Goal: Transaction & Acquisition: Purchase product/service

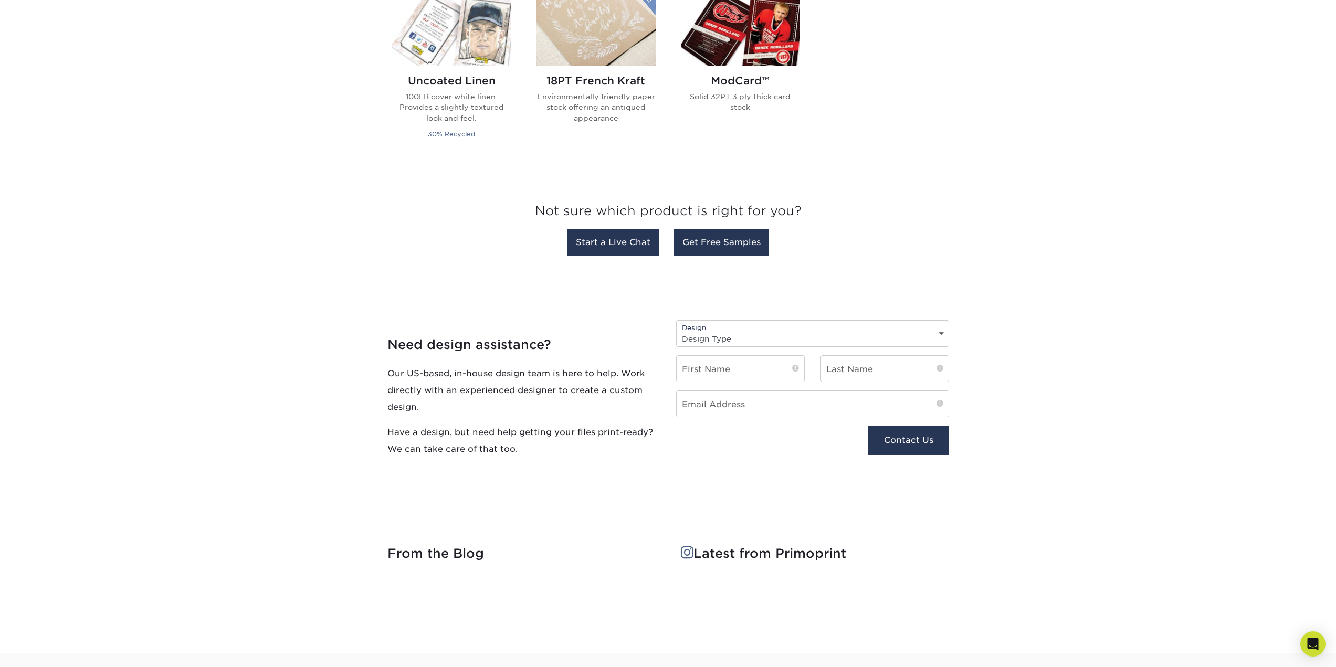
scroll to position [840, 0]
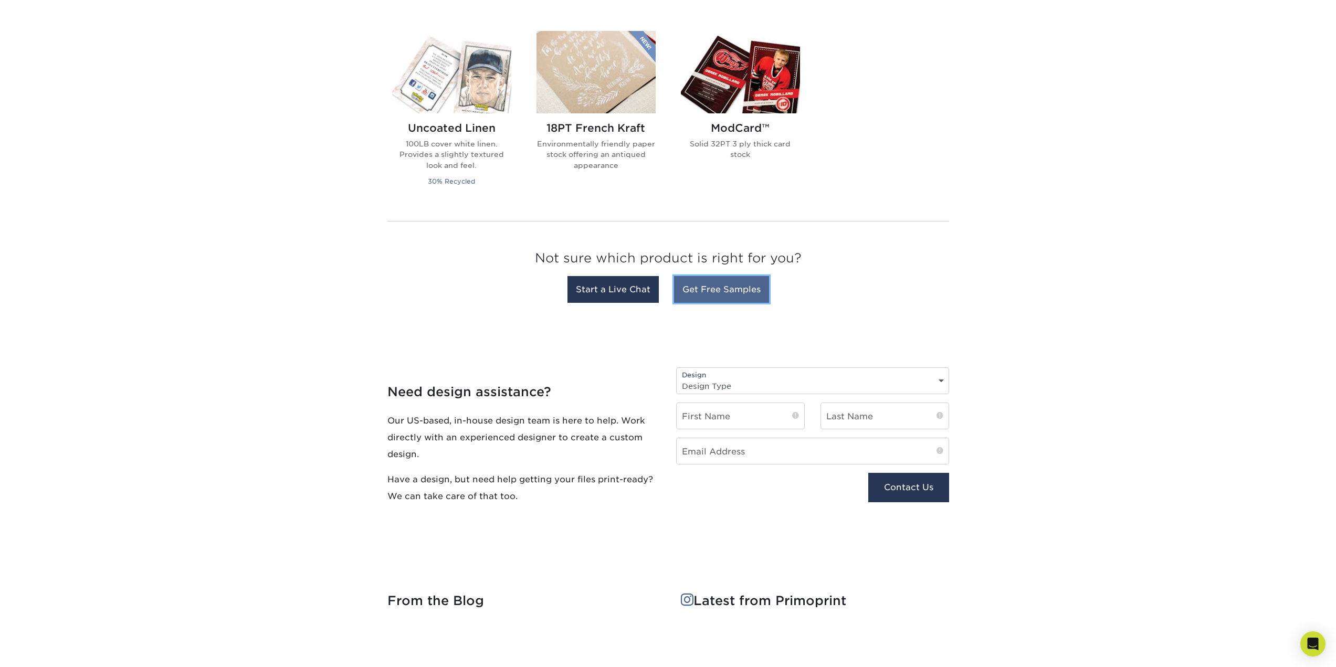
click at [709, 283] on link "Get Free Samples" at bounding box center [721, 289] width 95 height 27
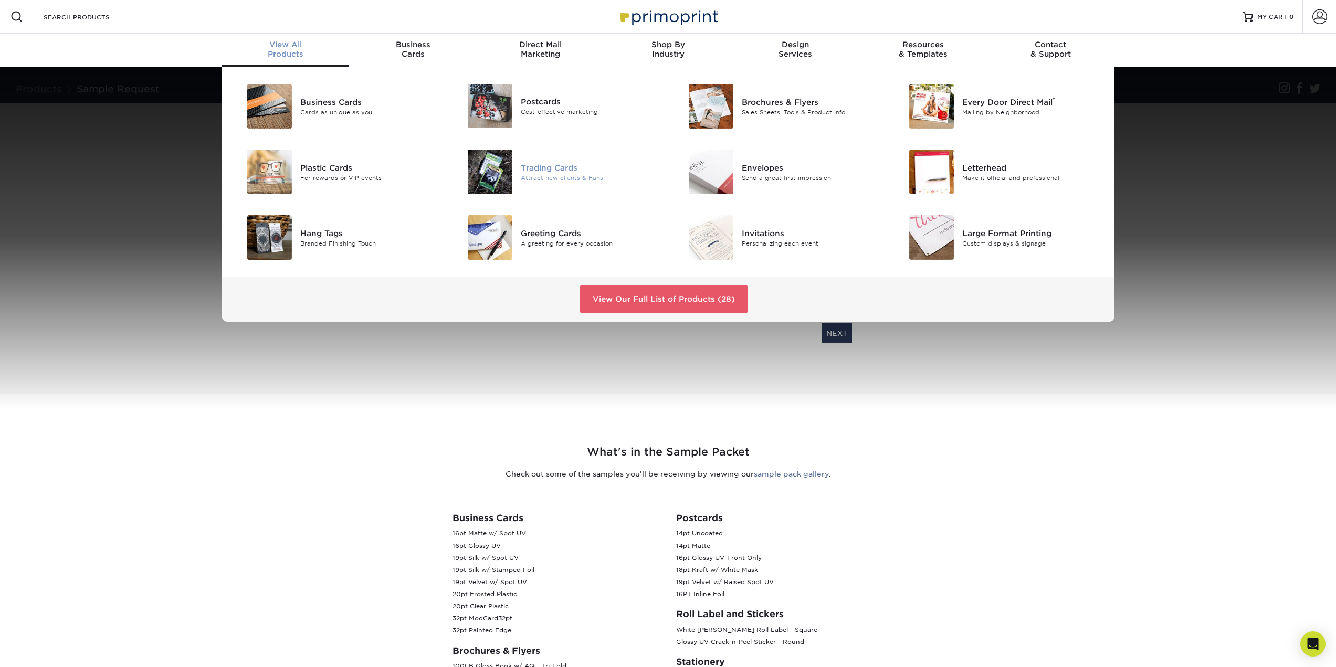
click at [552, 168] on div "Trading Cards" at bounding box center [590, 168] width 139 height 12
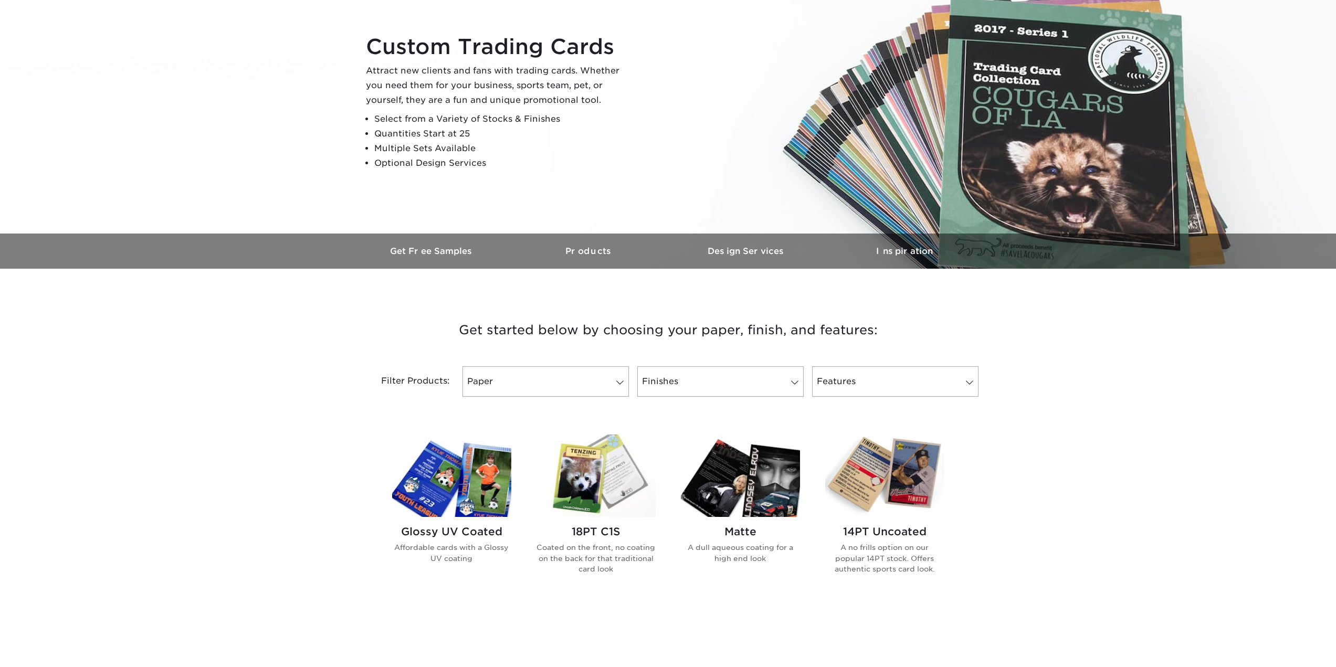
scroll to position [105, 0]
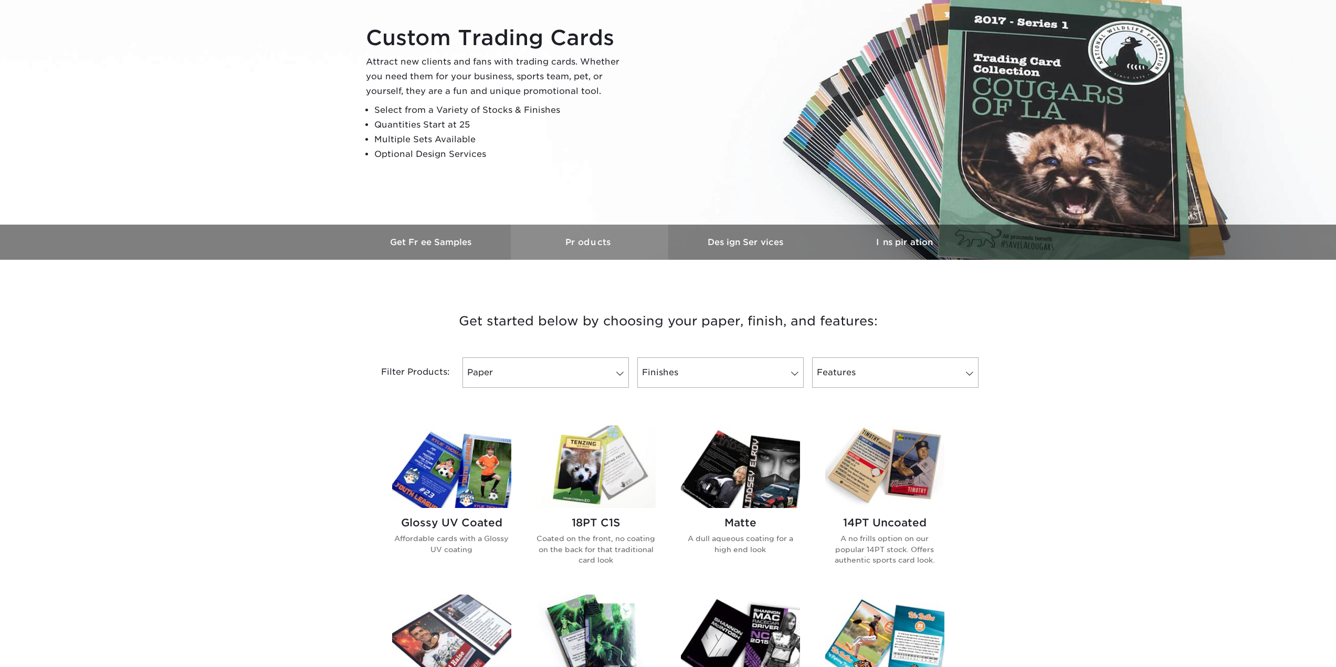
click at [595, 241] on h3 "Products" at bounding box center [589, 242] width 157 height 10
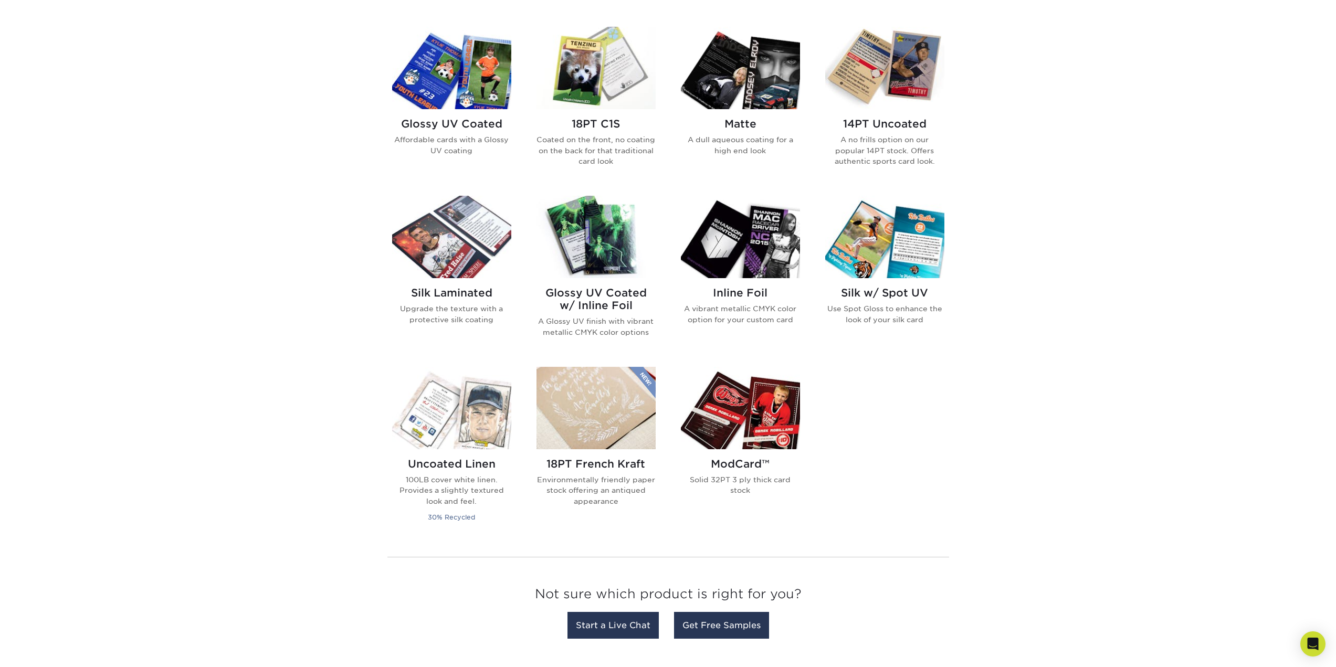
scroll to position [470, 0]
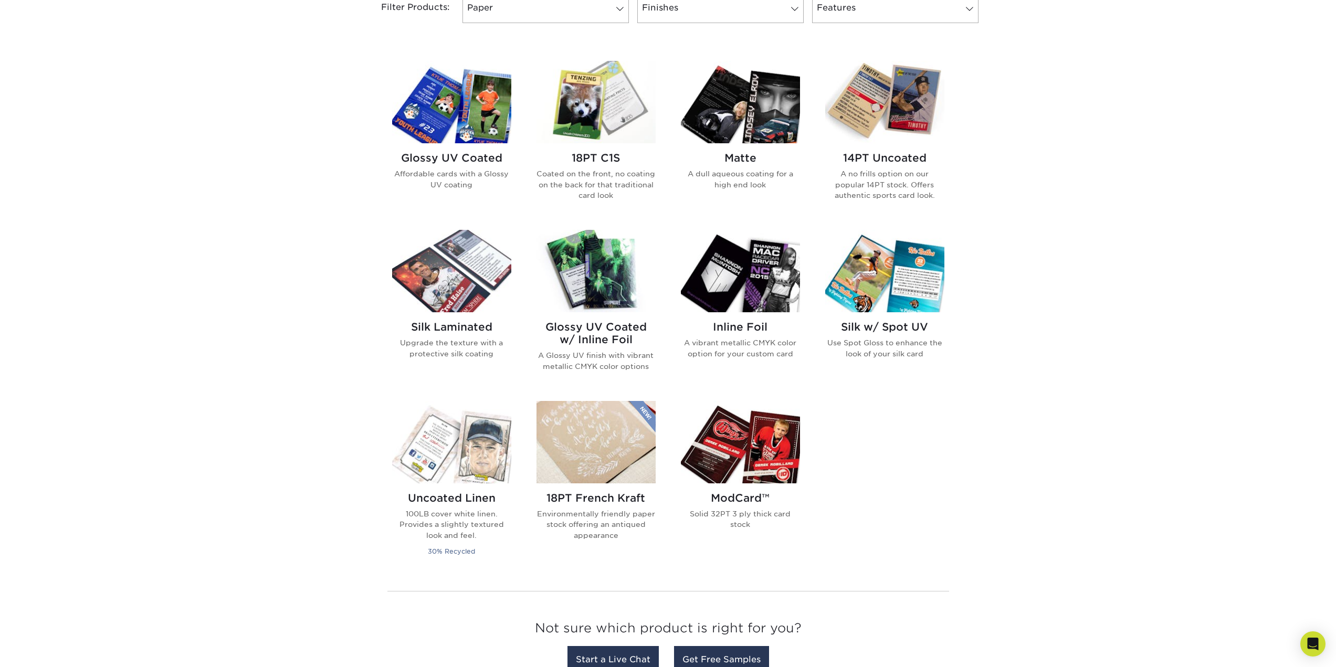
click at [596, 260] on img at bounding box center [595, 271] width 119 height 82
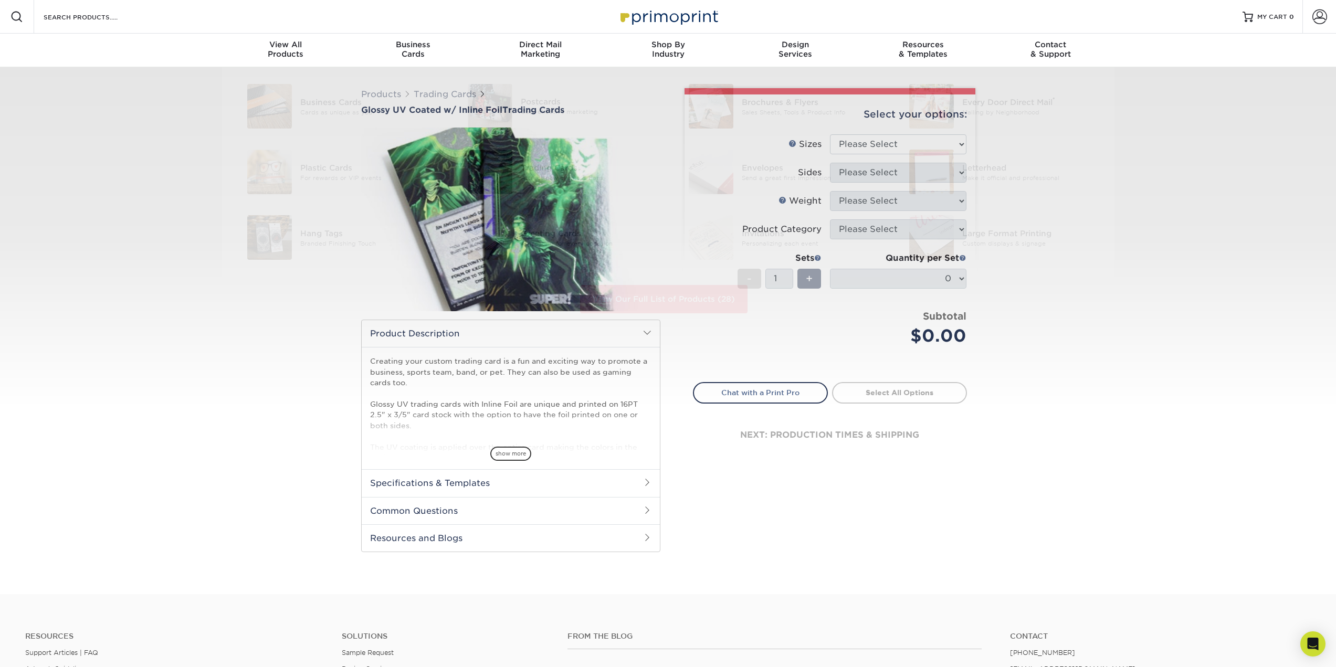
click at [1173, 467] on div "Products Trading Cards Glossy UV Coated w/ Inline Foil Trading Cards /" at bounding box center [668, 330] width 1336 height 527
